Goal: Information Seeking & Learning: Learn about a topic

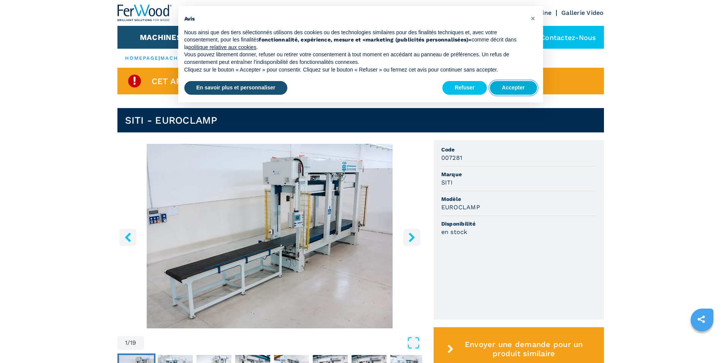
click at [497, 88] on button "Accepter" at bounding box center [513, 88] width 47 height 14
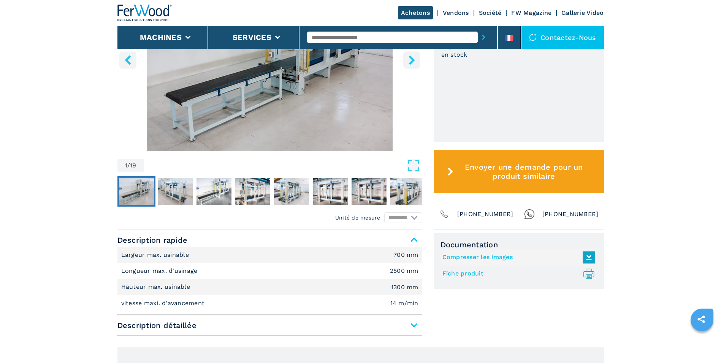
scroll to position [190, 0]
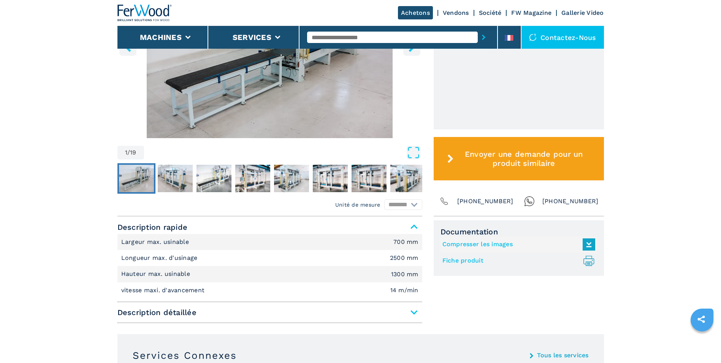
click at [415, 315] on span "Description détaillée" at bounding box center [269, 312] width 305 height 14
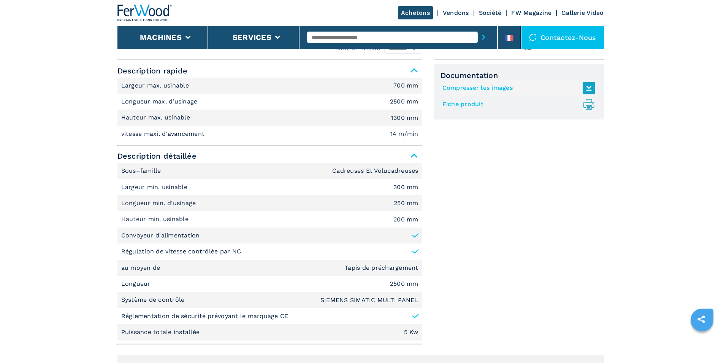
scroll to position [380, 0]
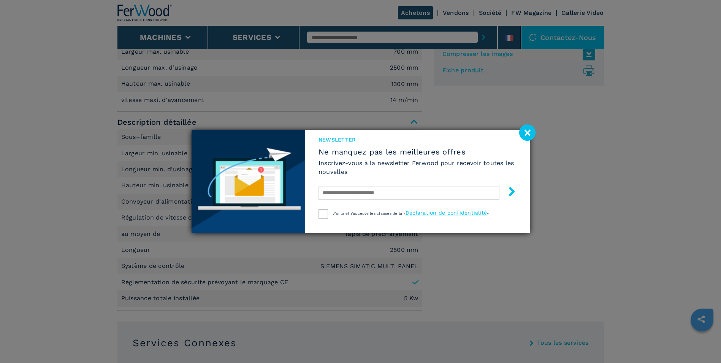
click at [517, 136] on div "Newsletter Ne manquez pas les meilleures offres Inscrivez-vous à la newsletter …" at bounding box center [417, 170] width 225 height 80
click at [521, 137] on image at bounding box center [527, 132] width 16 height 16
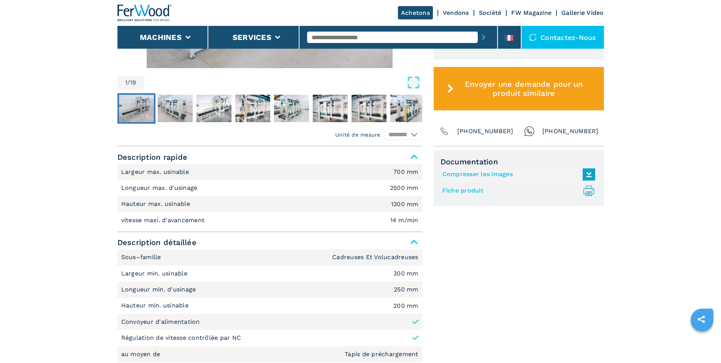
scroll to position [221, 0]
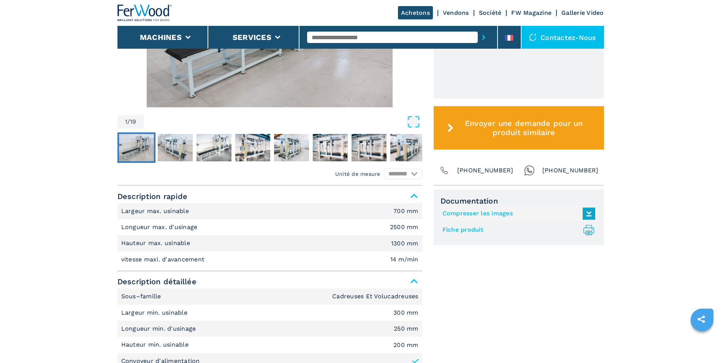
click at [470, 230] on link "Fiche produit .prefix__st0{stroke-linecap:round;stroke-linejoin:round}.prefix__…" at bounding box center [516, 229] width 149 height 13
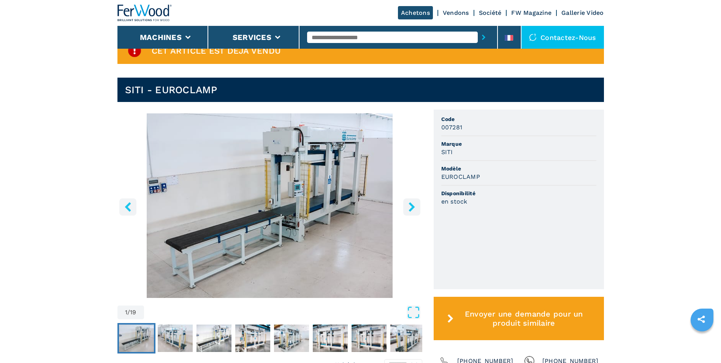
scroll to position [76, 0]
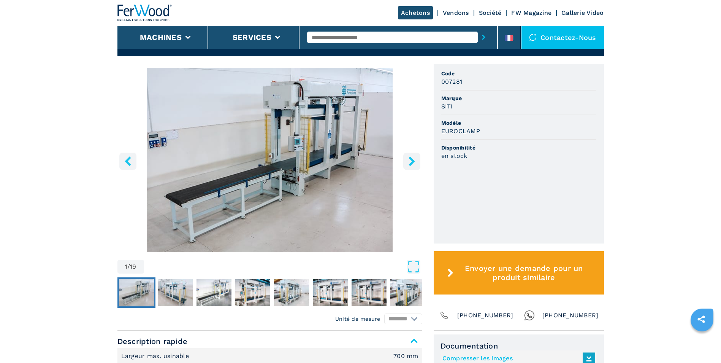
click at [415, 166] on icon "right-button" at bounding box center [412, 161] width 10 height 10
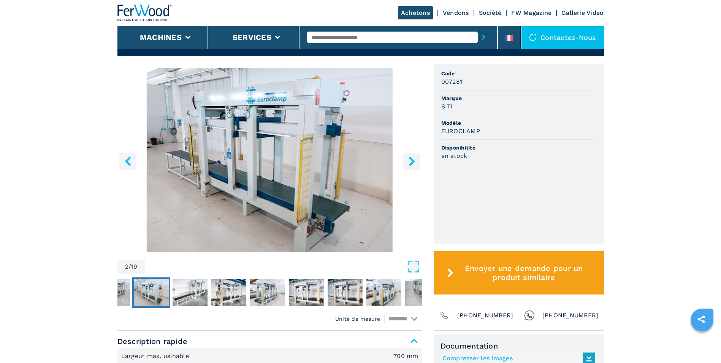
click at [415, 166] on icon "right-button" at bounding box center [412, 161] width 10 height 10
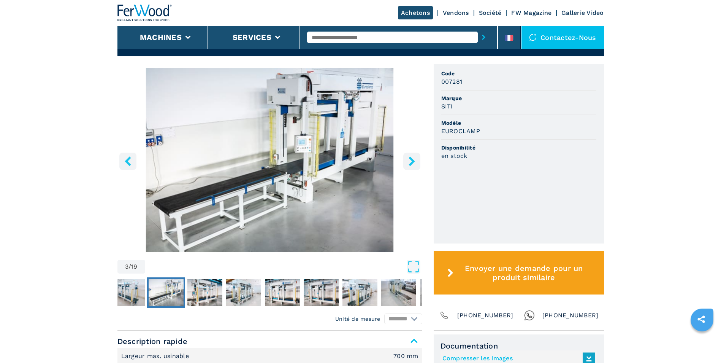
click at [414, 166] on button "right-button" at bounding box center [411, 160] width 17 height 17
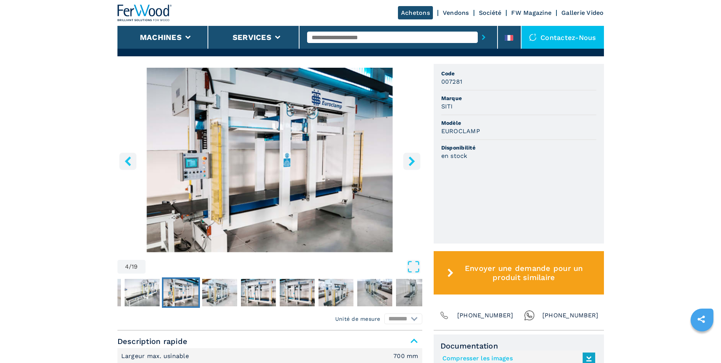
click at [414, 166] on button "right-button" at bounding box center [411, 160] width 17 height 17
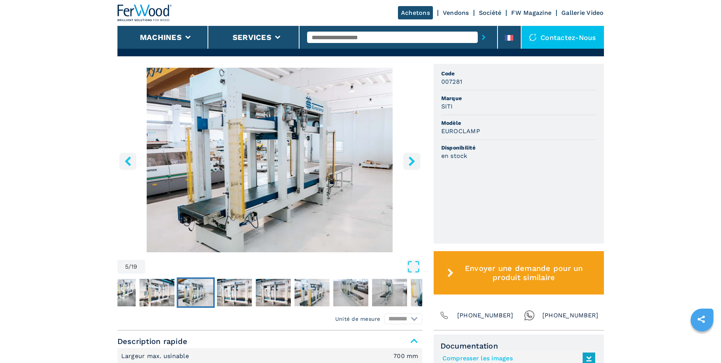
click at [414, 166] on button "right-button" at bounding box center [411, 160] width 17 height 17
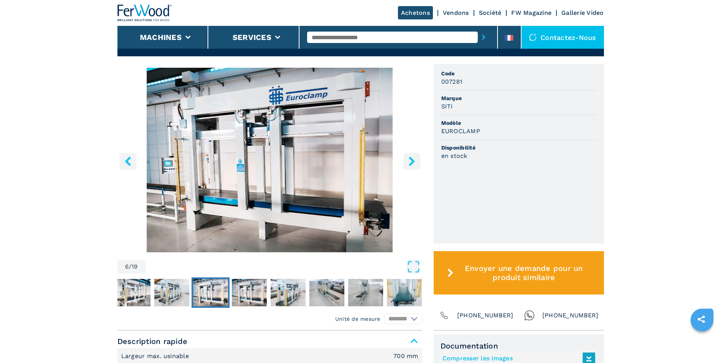
click at [414, 166] on button "right-button" at bounding box center [411, 160] width 17 height 17
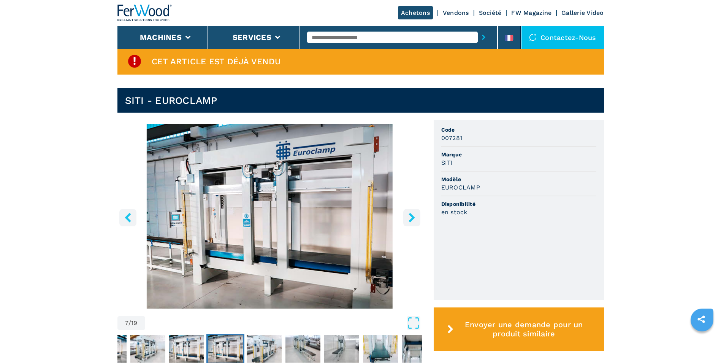
scroll to position [38, 0]
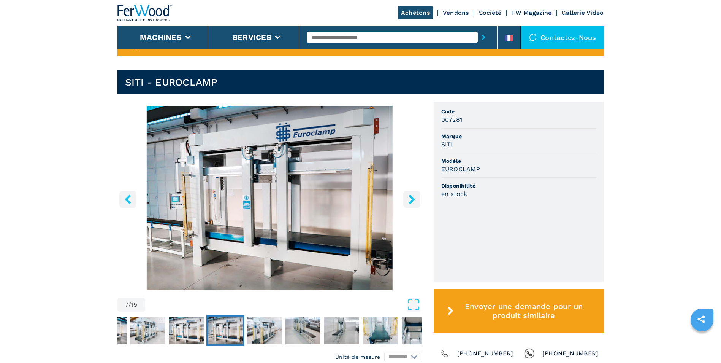
click at [411, 193] on button "right-button" at bounding box center [411, 198] width 17 height 17
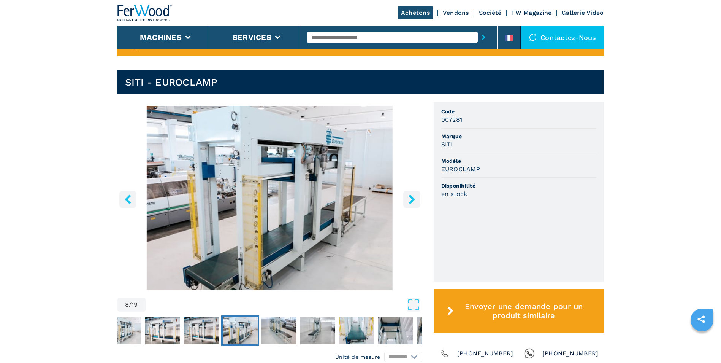
click at [411, 193] on button "right-button" at bounding box center [411, 198] width 17 height 17
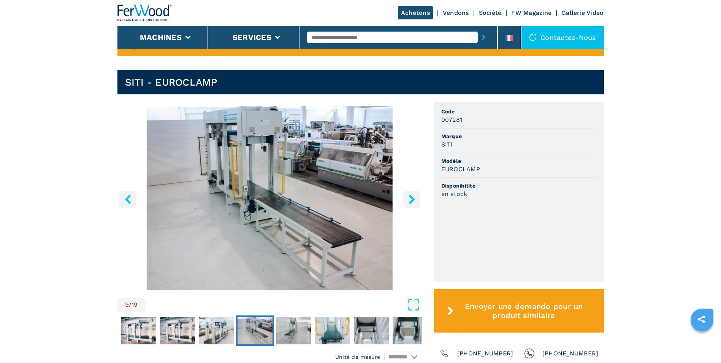
click at [411, 193] on button "right-button" at bounding box center [411, 198] width 17 height 17
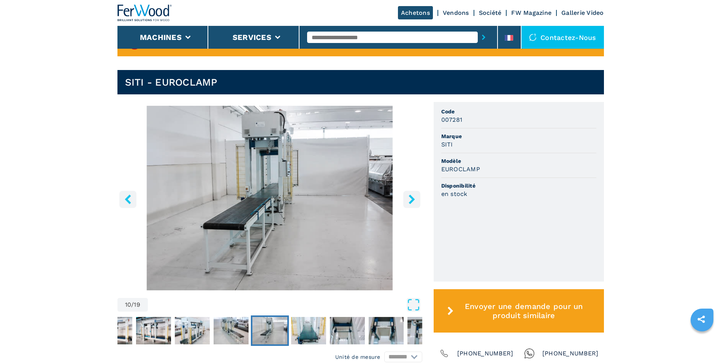
click at [411, 193] on button "right-button" at bounding box center [411, 198] width 17 height 17
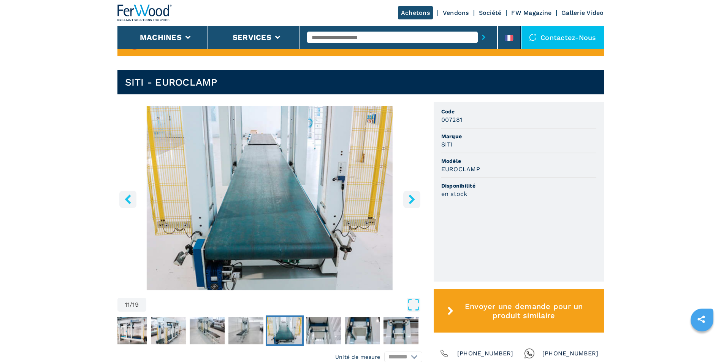
click at [411, 193] on button "right-button" at bounding box center [411, 198] width 17 height 17
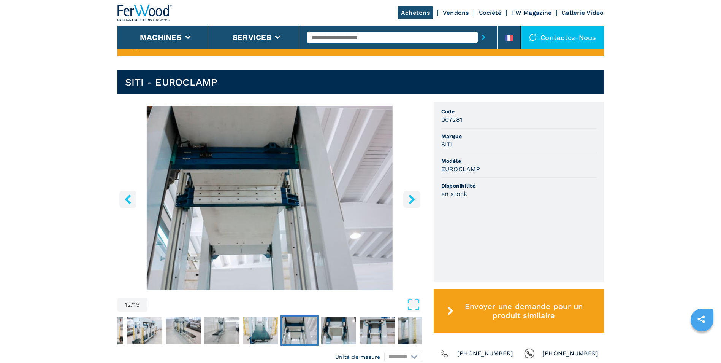
click at [411, 193] on button "right-button" at bounding box center [411, 198] width 17 height 17
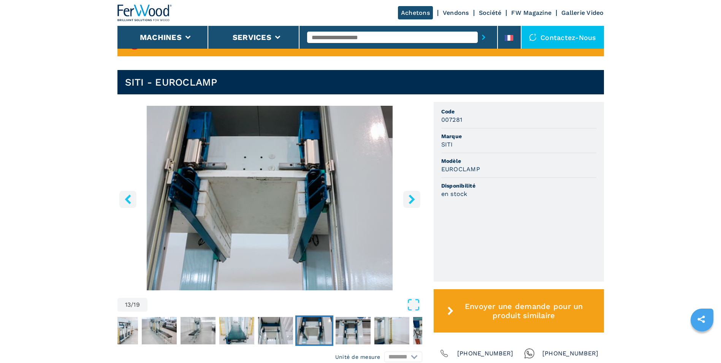
click at [411, 193] on button "right-button" at bounding box center [411, 198] width 17 height 17
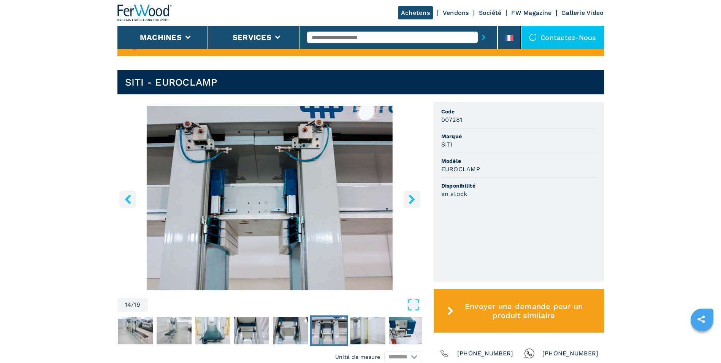
click at [411, 193] on button "right-button" at bounding box center [411, 198] width 17 height 17
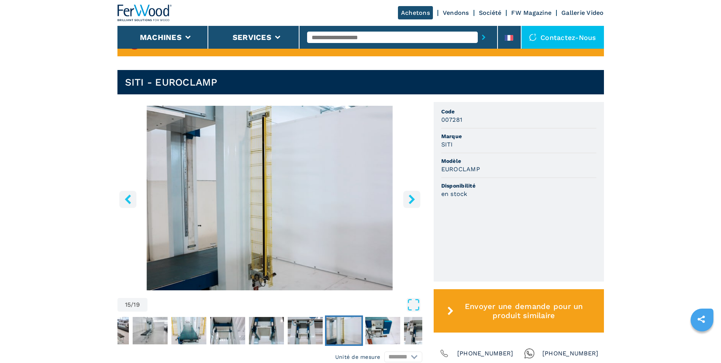
click at [411, 193] on button "right-button" at bounding box center [411, 198] width 17 height 17
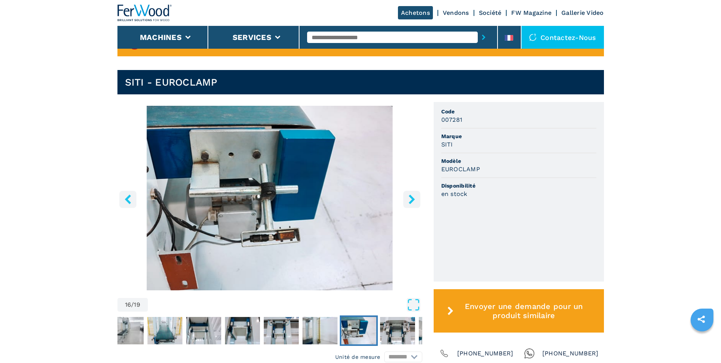
click at [411, 193] on button "right-button" at bounding box center [411, 198] width 17 height 17
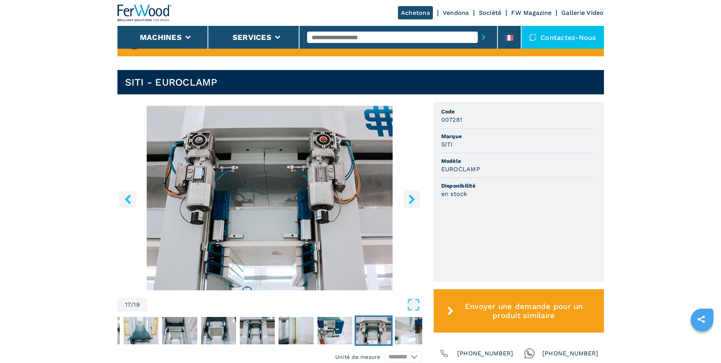
click at [411, 193] on button "right-button" at bounding box center [411, 198] width 17 height 17
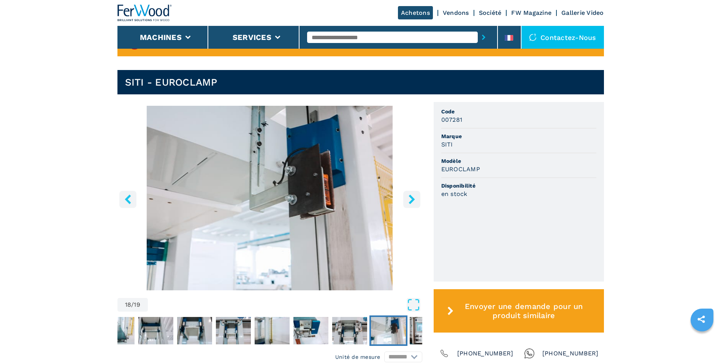
click at [411, 193] on button "right-button" at bounding box center [411, 198] width 17 height 17
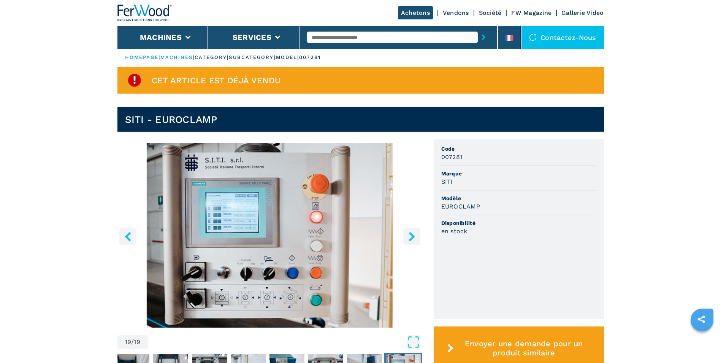
scroll to position [0, 0]
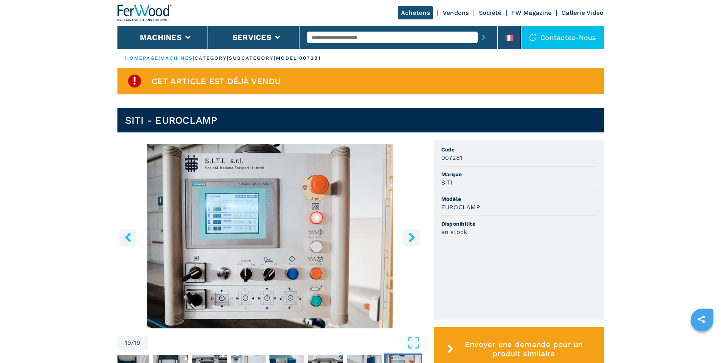
click at [403, 246] on img "Go to Slide 19" at bounding box center [269, 236] width 305 height 184
click at [406, 233] on button "right-button" at bounding box center [411, 236] width 17 height 17
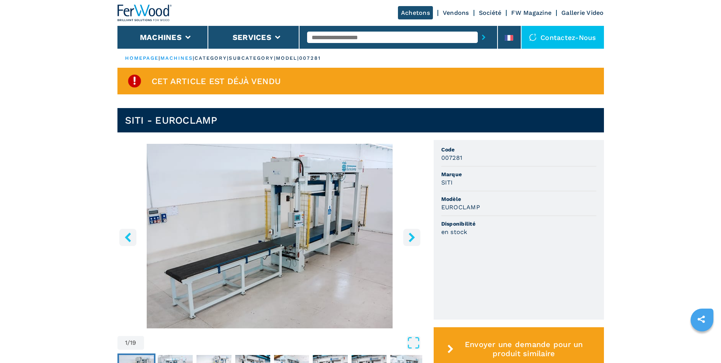
click at [406, 233] on button "right-button" at bounding box center [411, 236] width 17 height 17
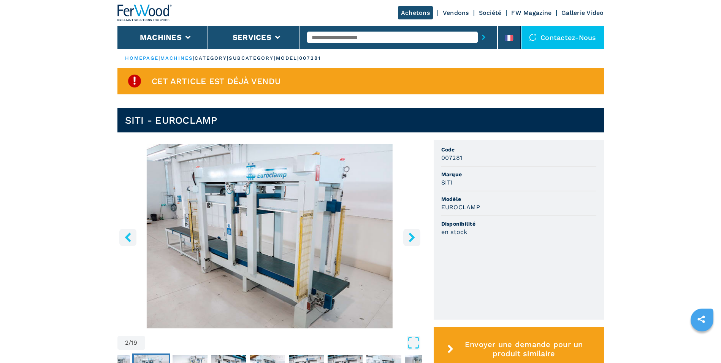
click at [406, 233] on button "right-button" at bounding box center [411, 236] width 17 height 17
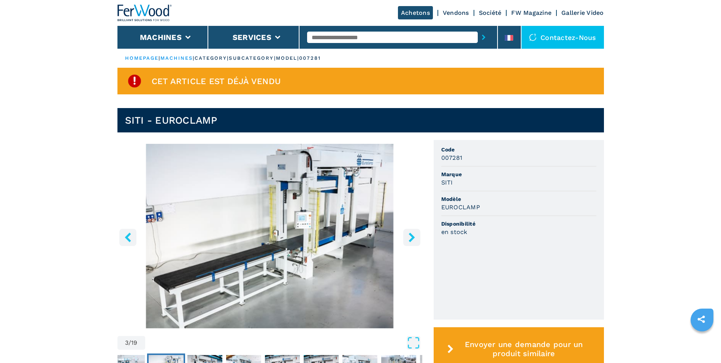
click at [406, 233] on button "right-button" at bounding box center [411, 236] width 17 height 17
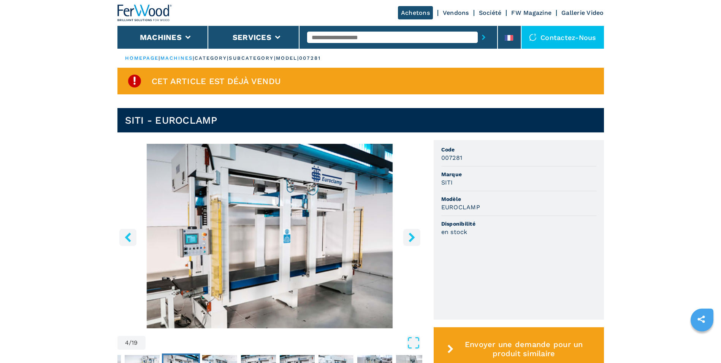
click at [406, 233] on button "right-button" at bounding box center [411, 236] width 17 height 17
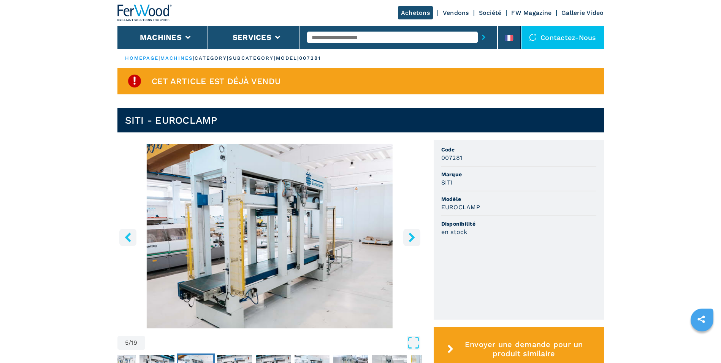
click at [406, 233] on button "right-button" at bounding box center [411, 236] width 17 height 17
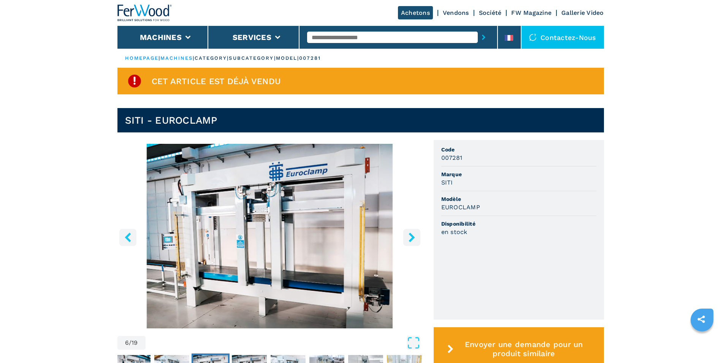
click at [406, 233] on button "right-button" at bounding box center [411, 236] width 17 height 17
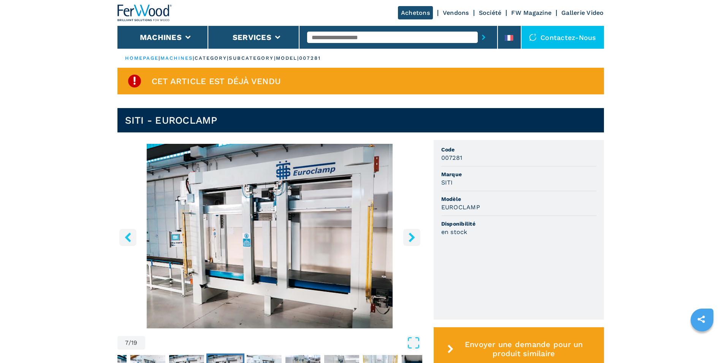
click at [406, 233] on button "right-button" at bounding box center [411, 236] width 17 height 17
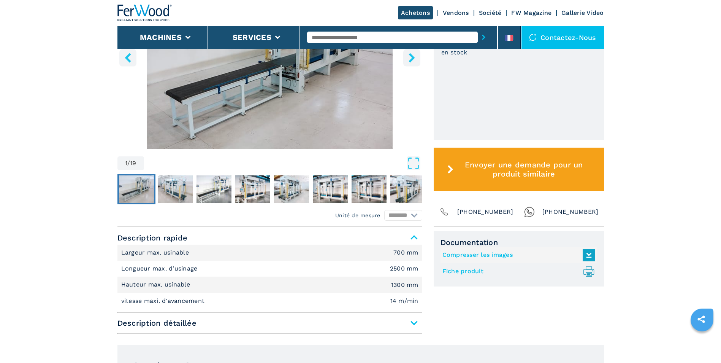
scroll to position [190, 0]
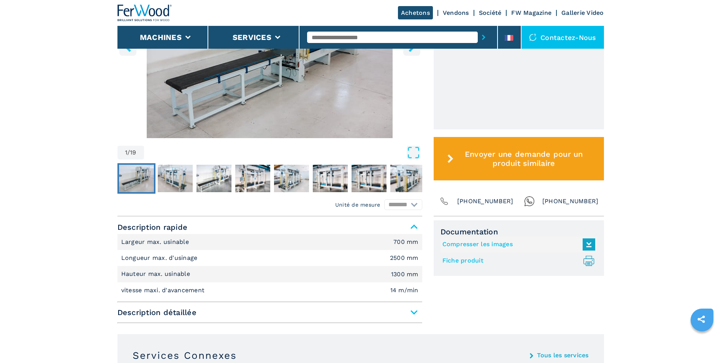
click at [412, 310] on span "Description détaillée" at bounding box center [269, 312] width 305 height 14
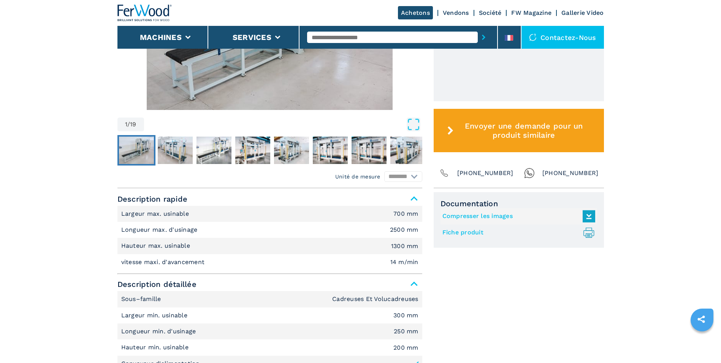
scroll to position [266, 0]
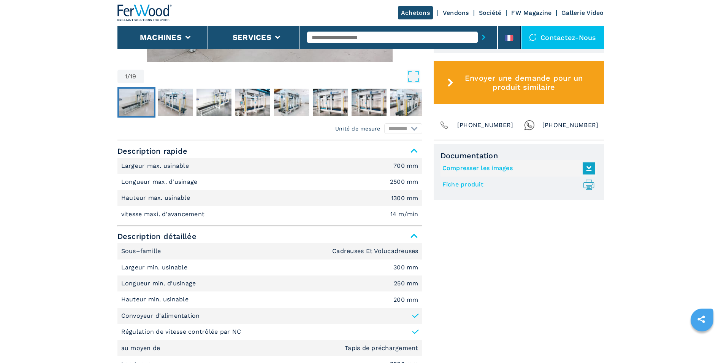
click at [171, 318] on p "Convoyeur d'alimentation" at bounding box center [160, 315] width 79 height 8
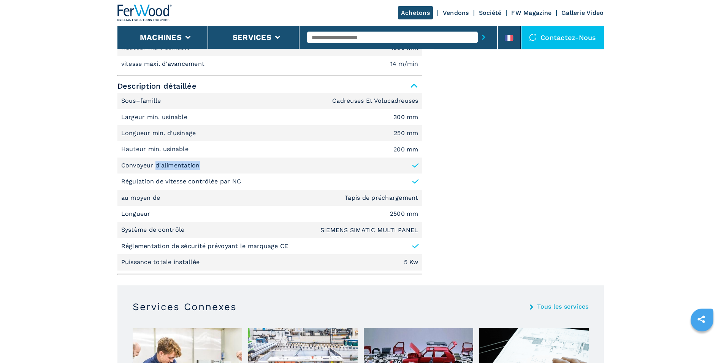
scroll to position [418, 0]
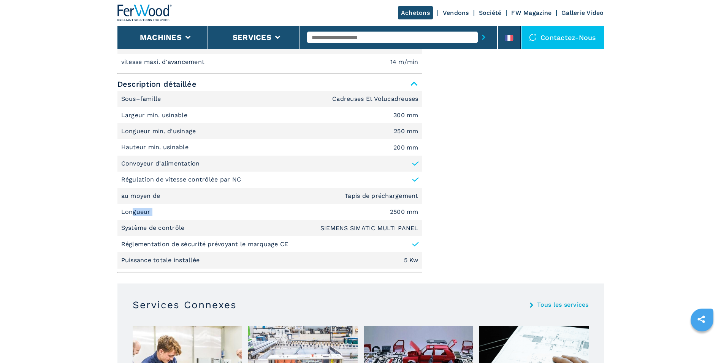
drag, startPoint x: 158, startPoint y: 213, endPoint x: 131, endPoint y: 210, distance: 26.4
click at [131, 210] on li "Longueur 2500 mm" at bounding box center [269, 212] width 305 height 16
drag, startPoint x: 131, startPoint y: 210, endPoint x: 144, endPoint y: 222, distance: 17.2
click at [144, 222] on li "Système de contrôle SIEMENS SIMATIC MULTI PANEL" at bounding box center [269, 228] width 305 height 16
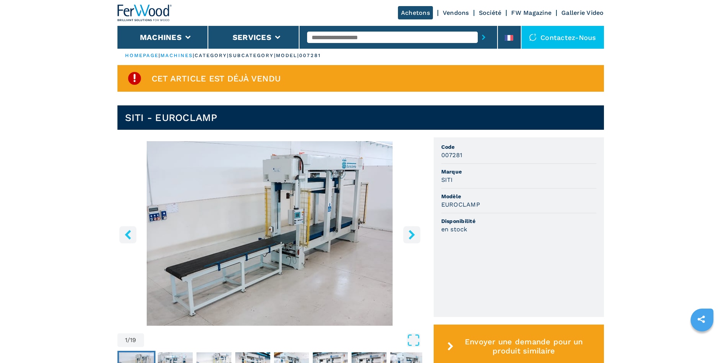
scroll to position [0, 0]
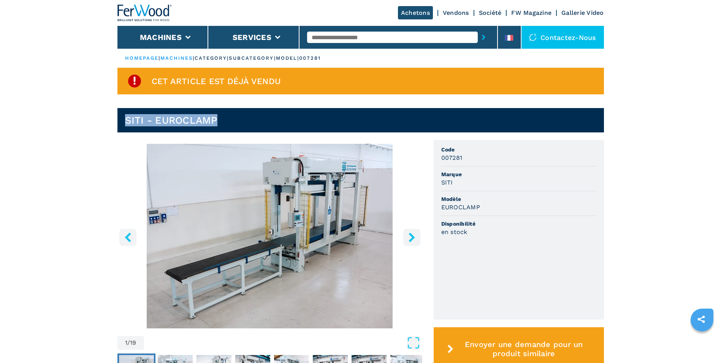
drag, startPoint x: 215, startPoint y: 121, endPoint x: 113, endPoint y: 117, distance: 102.7
copy h1 "SITI - EUROCLAMP"
